Goal: Obtain resource: Download file/media

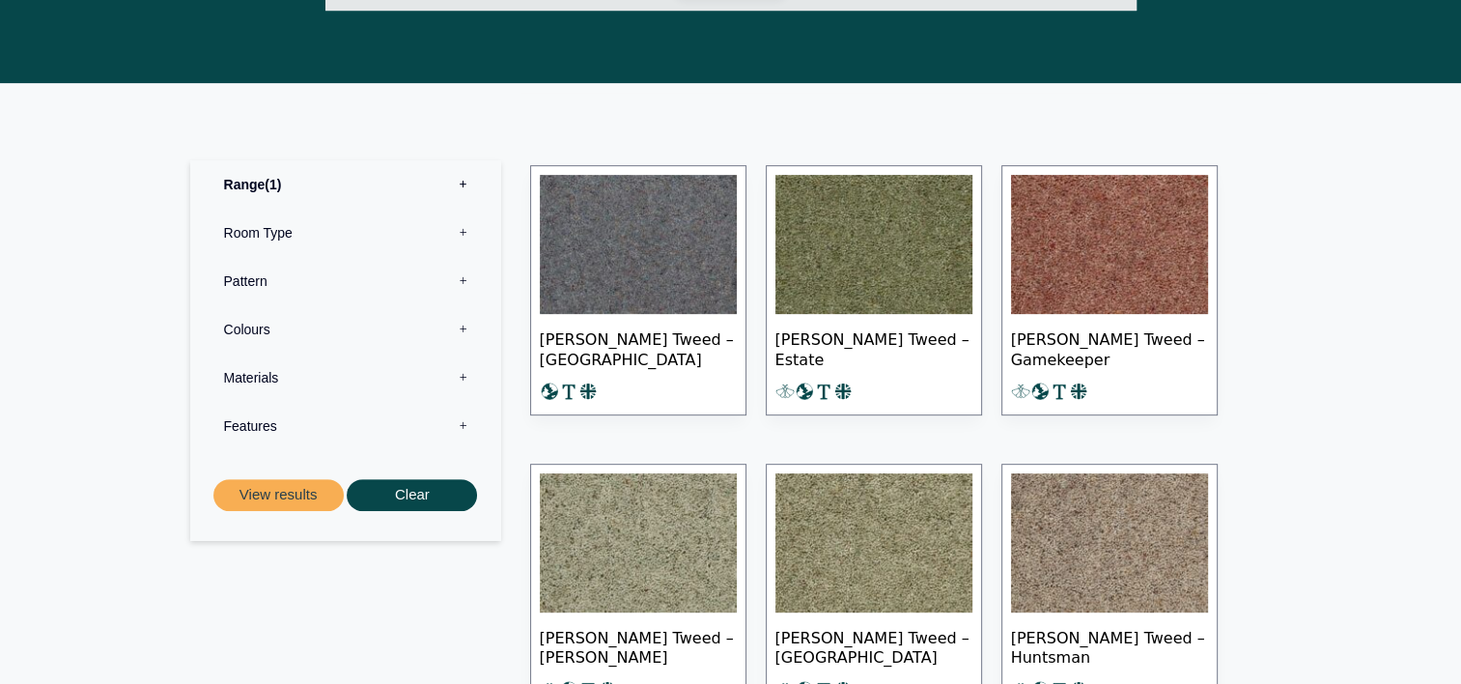
scroll to position [792, 0]
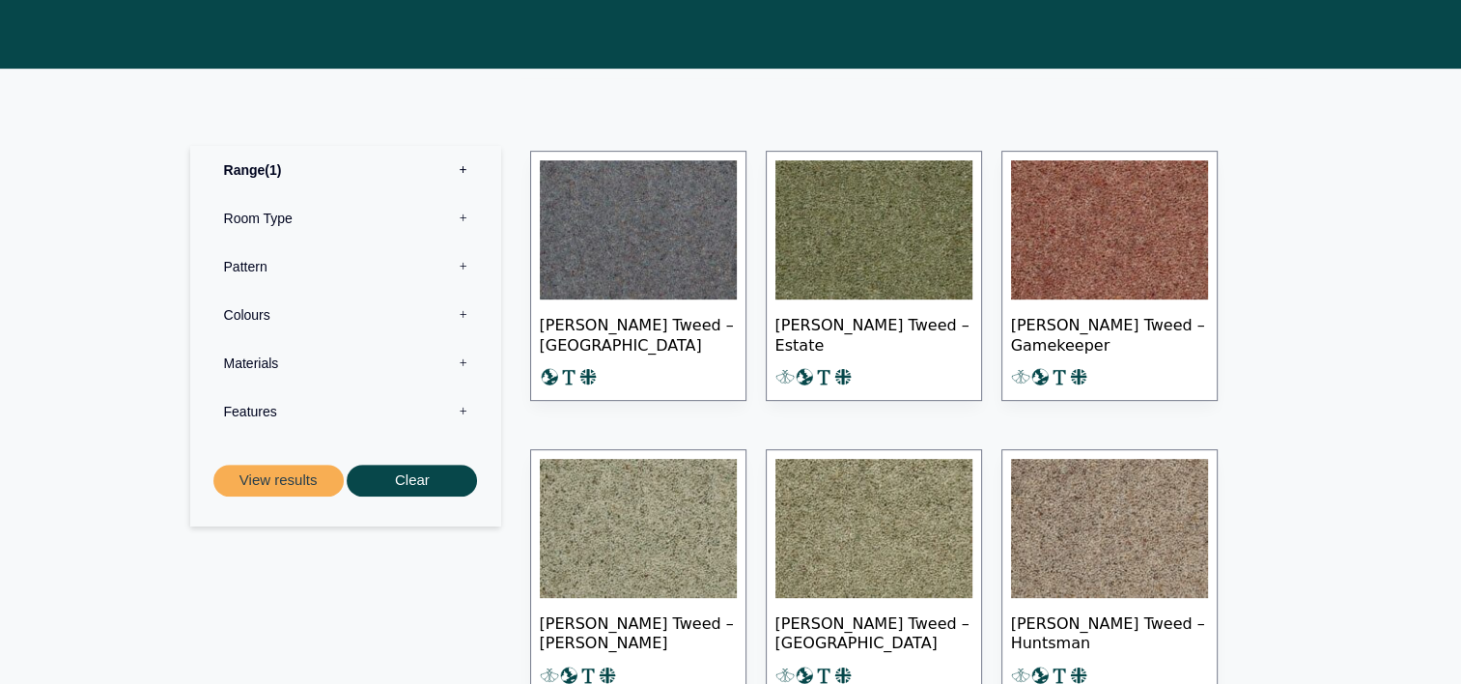
click at [856, 209] on img at bounding box center [874, 229] width 197 height 139
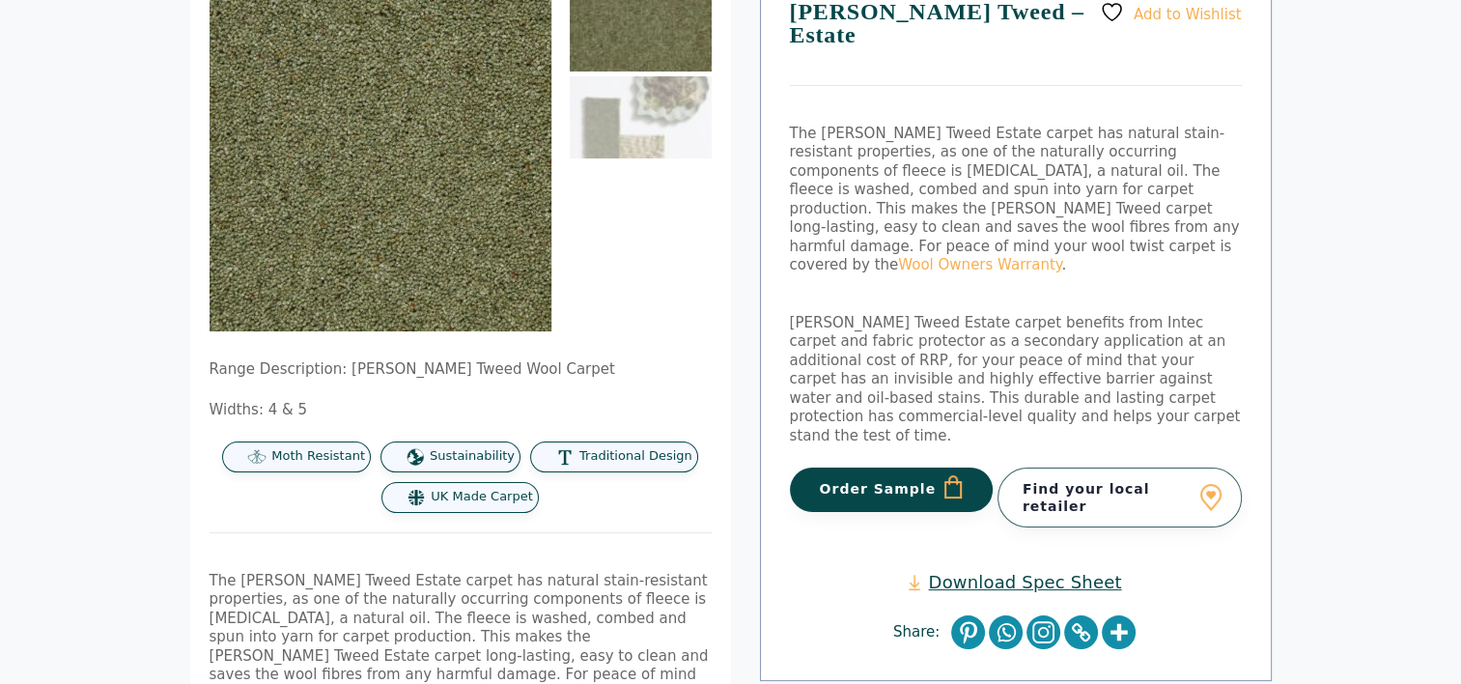
scroll to position [240, 0]
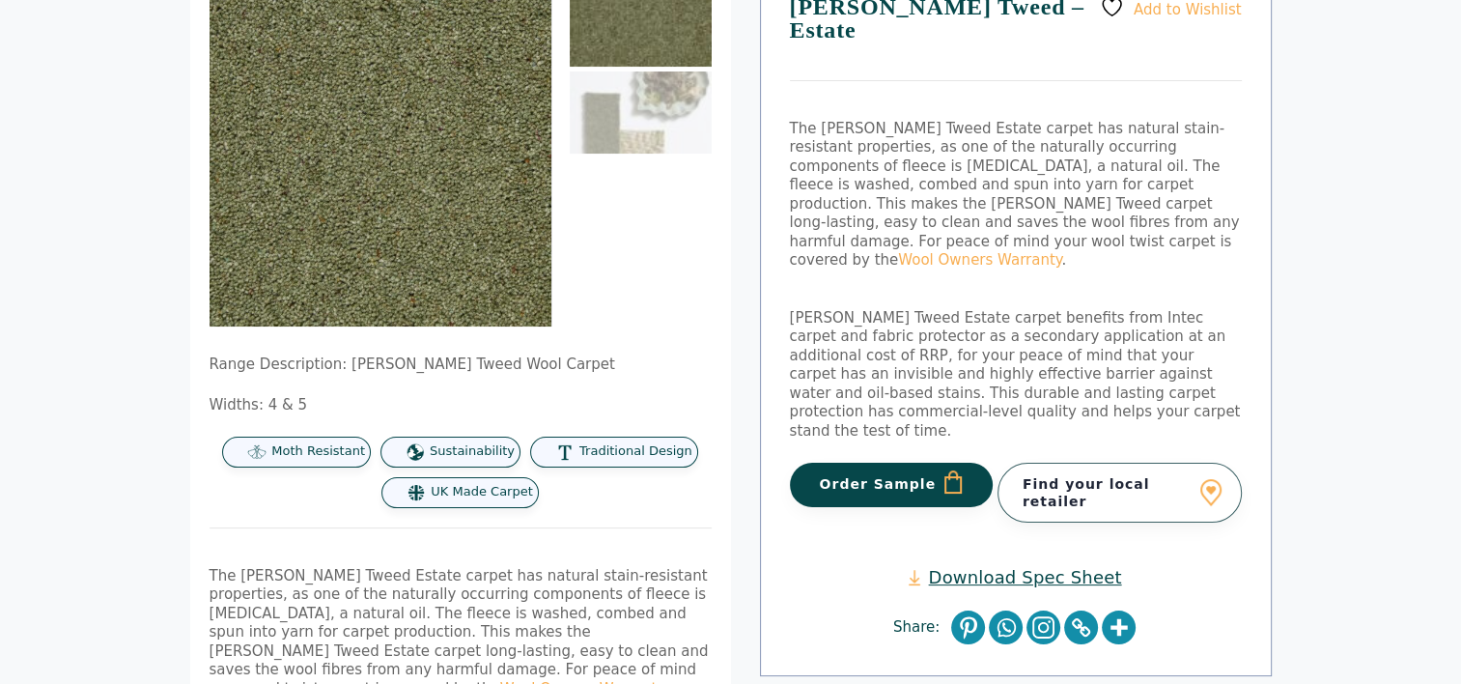
click at [1033, 566] on link "Download Spec Sheet" at bounding box center [1015, 577] width 212 height 22
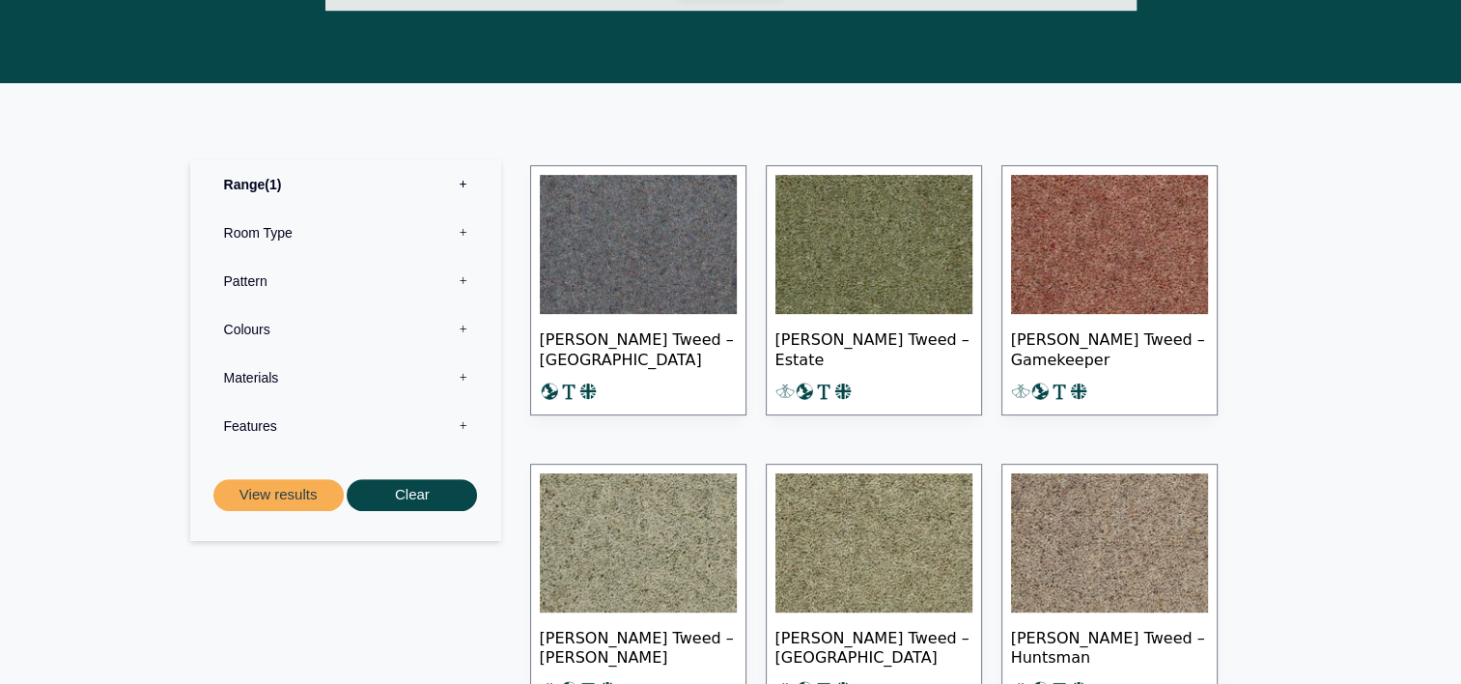
scroll to position [792, 0]
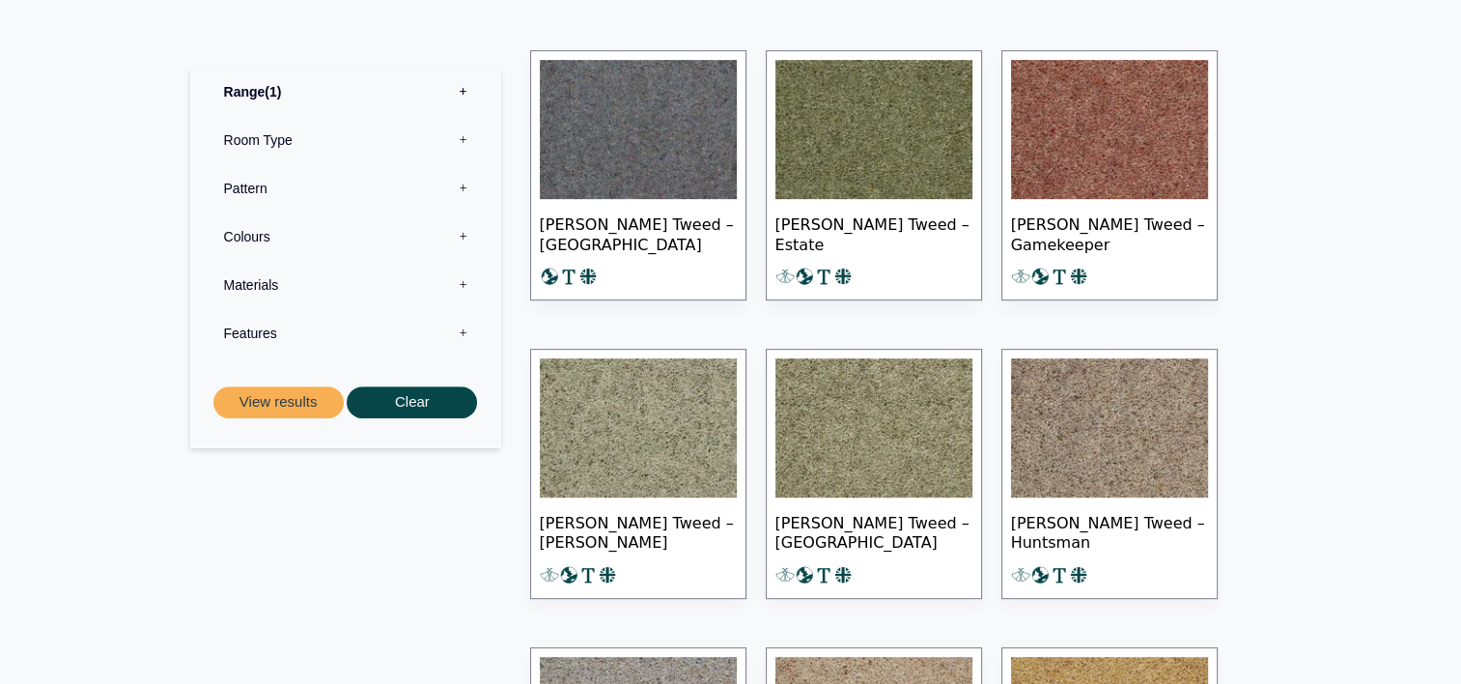
scroll to position [896, 0]
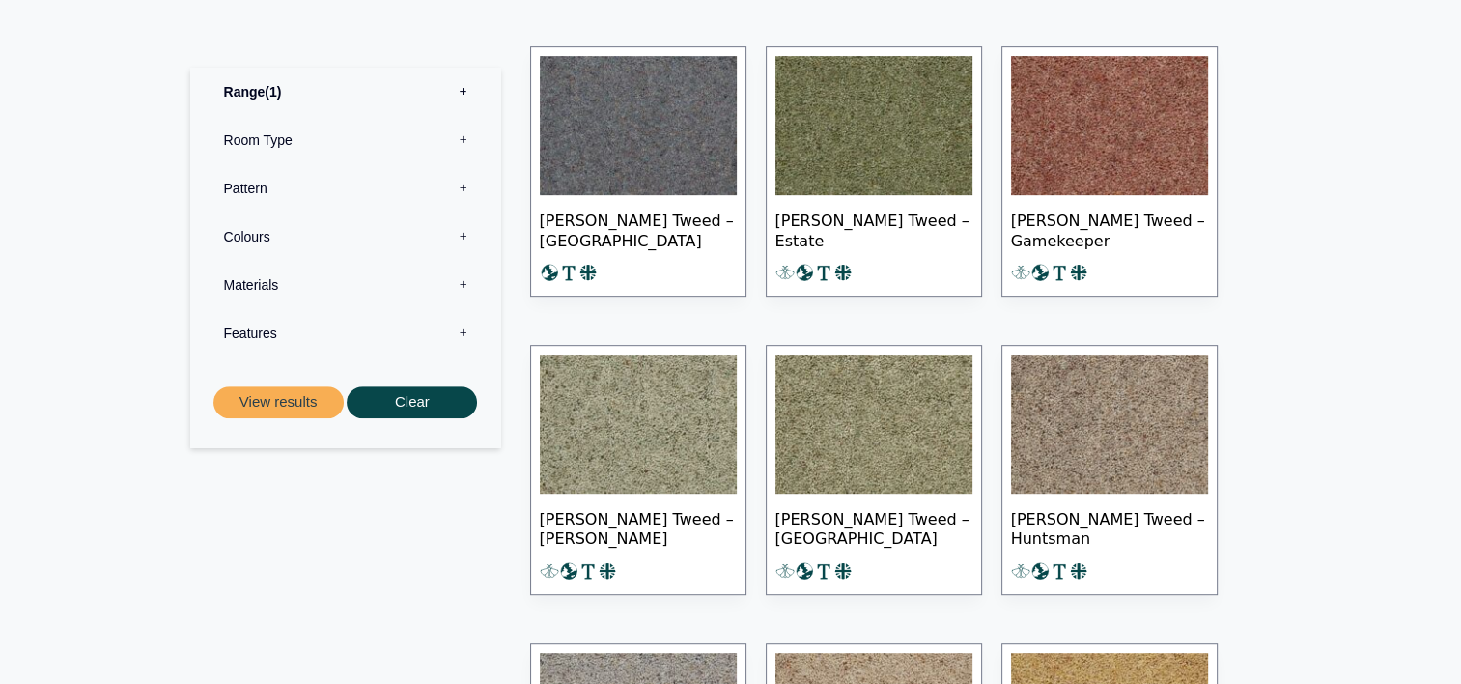
click at [642, 419] on img at bounding box center [638, 423] width 197 height 139
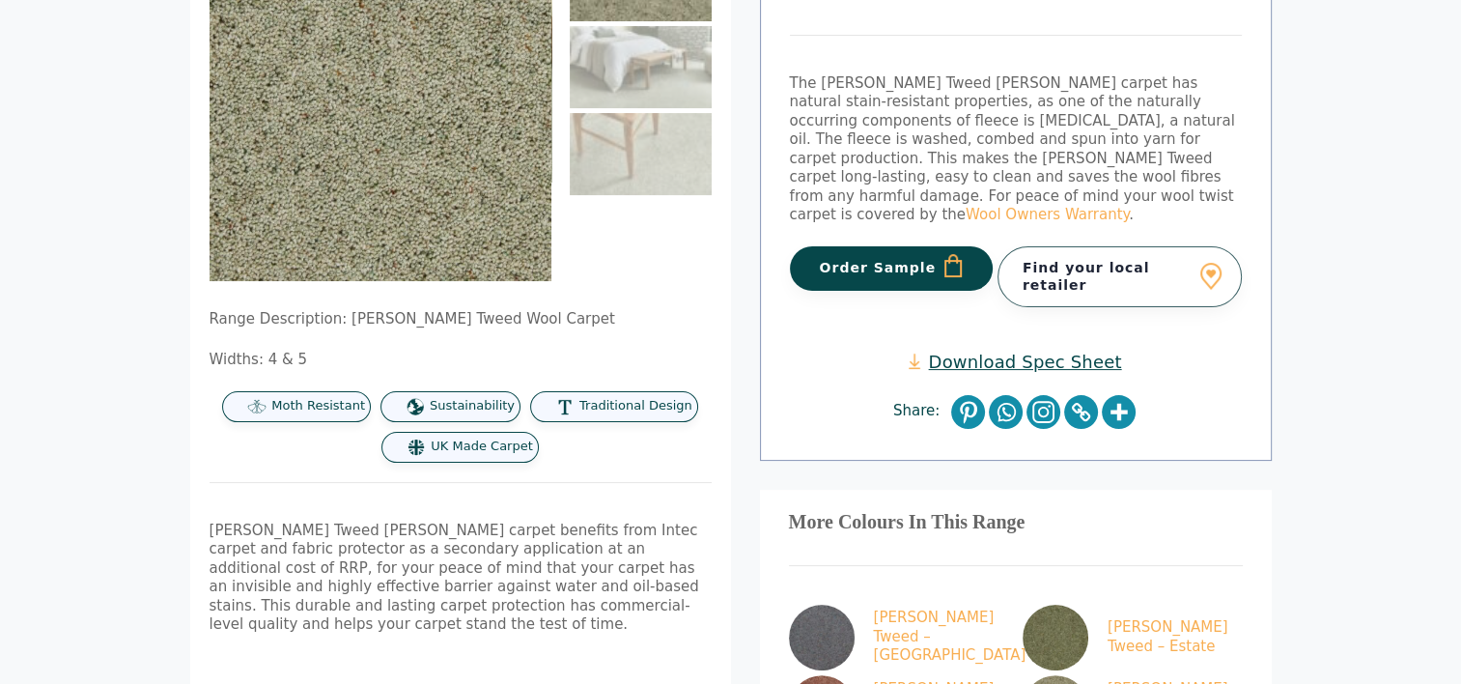
scroll to position [282, 0]
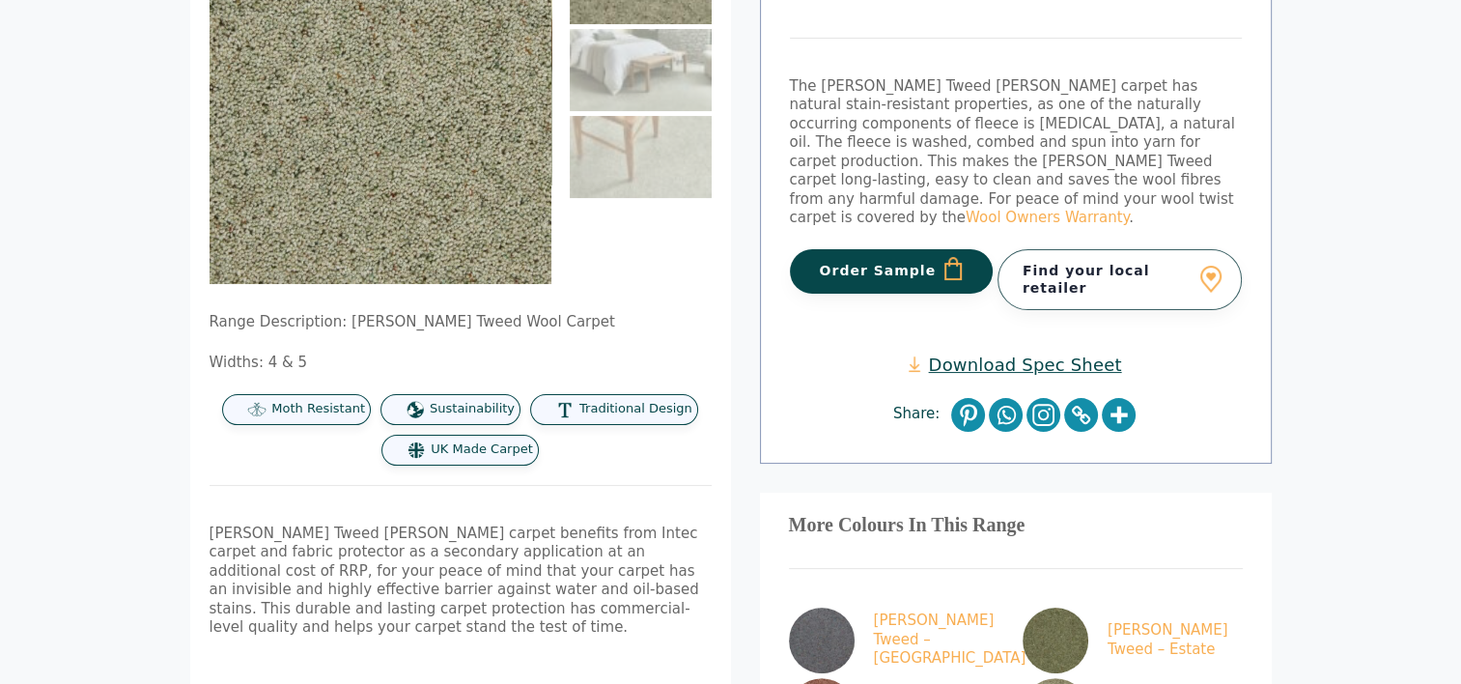
click at [1028, 353] on link "Download Spec Sheet" at bounding box center [1015, 364] width 212 height 22
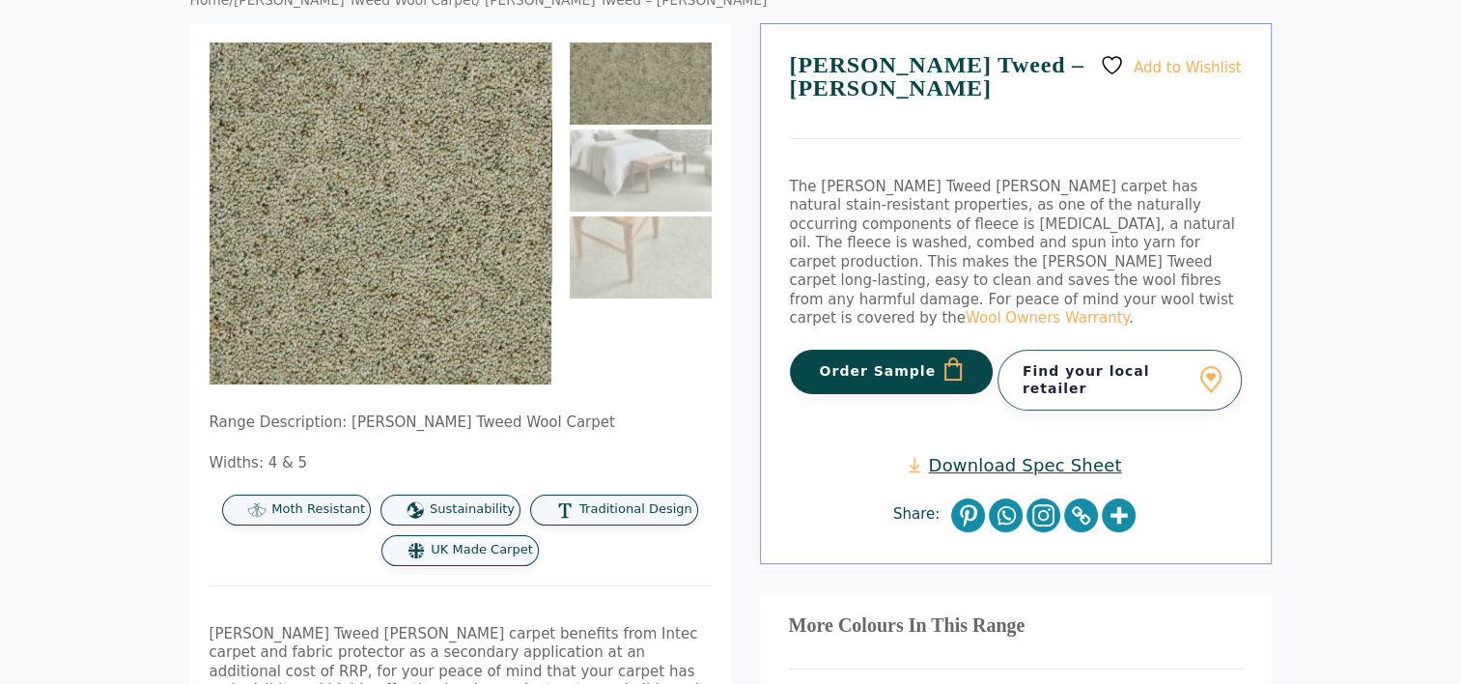
scroll to position [0, 0]
